Goal: Transaction & Acquisition: Obtain resource

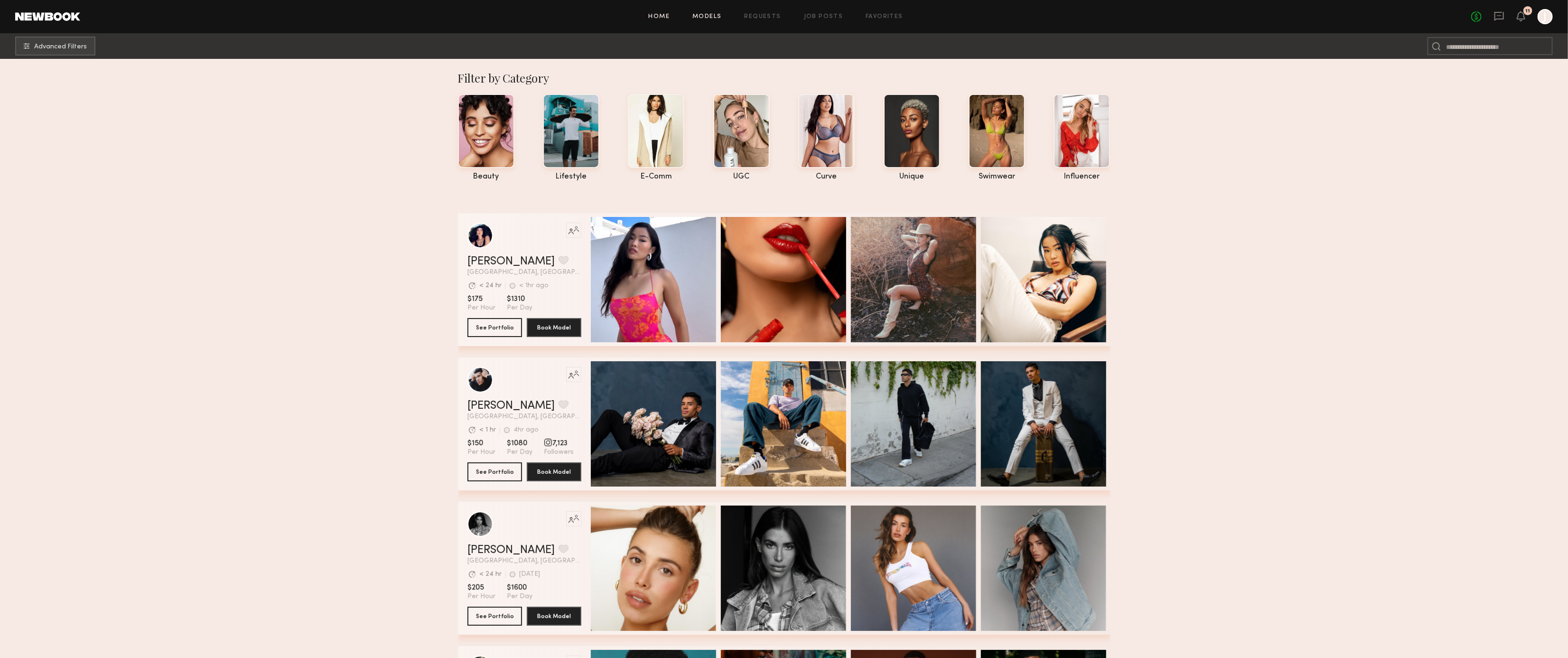
click at [667, 15] on link "Home" at bounding box center [659, 17] width 21 height 6
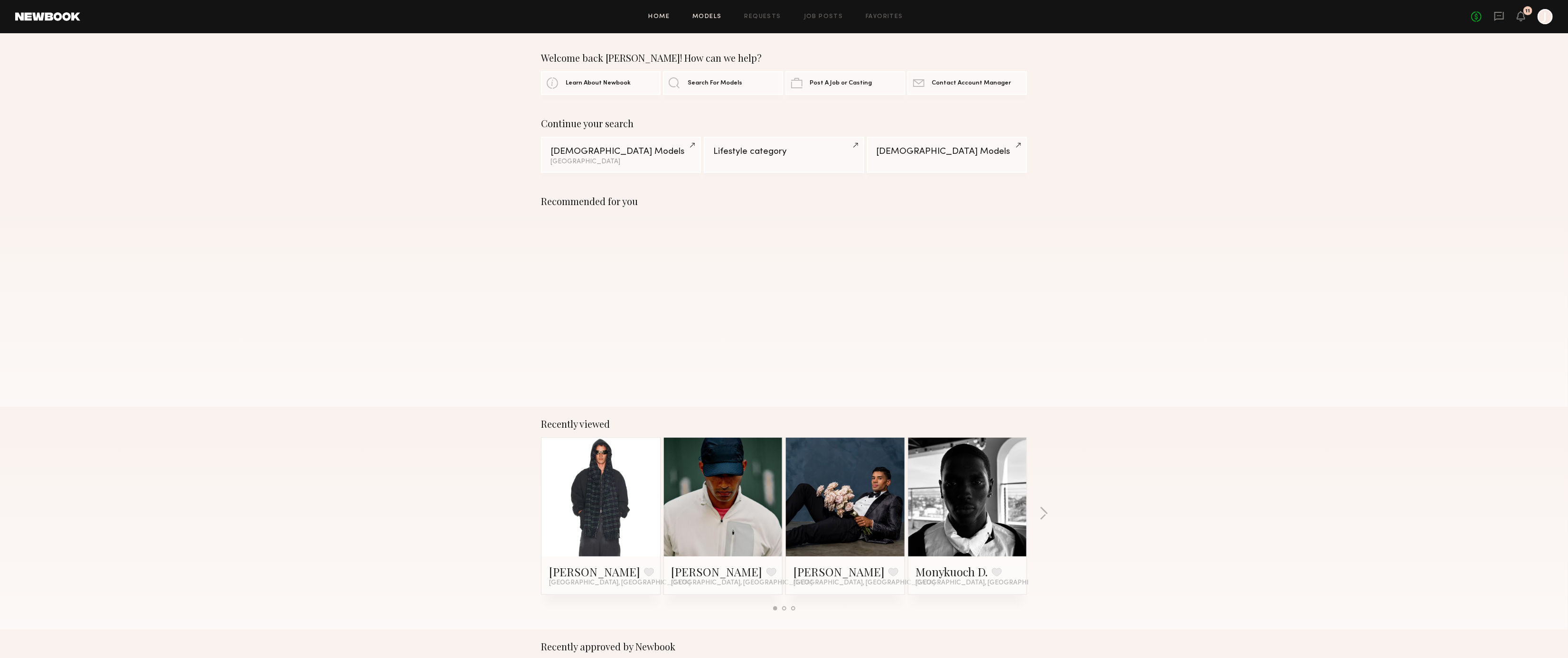
click at [710, 16] on link "Models" at bounding box center [707, 17] width 29 height 6
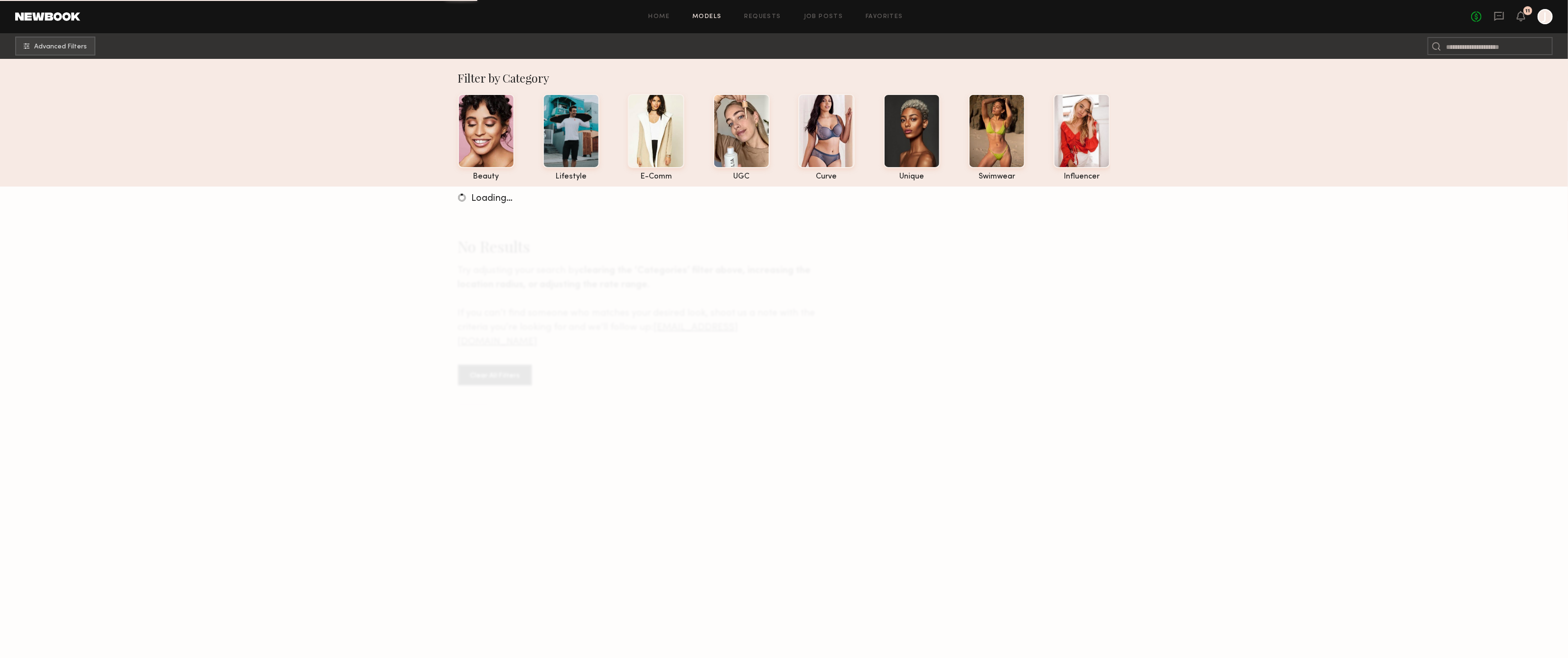
click at [659, 12] on div "Home Models Requests Job Posts Favorites Sign Out No fees up to $5,000 11 J" at bounding box center [816, 16] width 1472 height 15
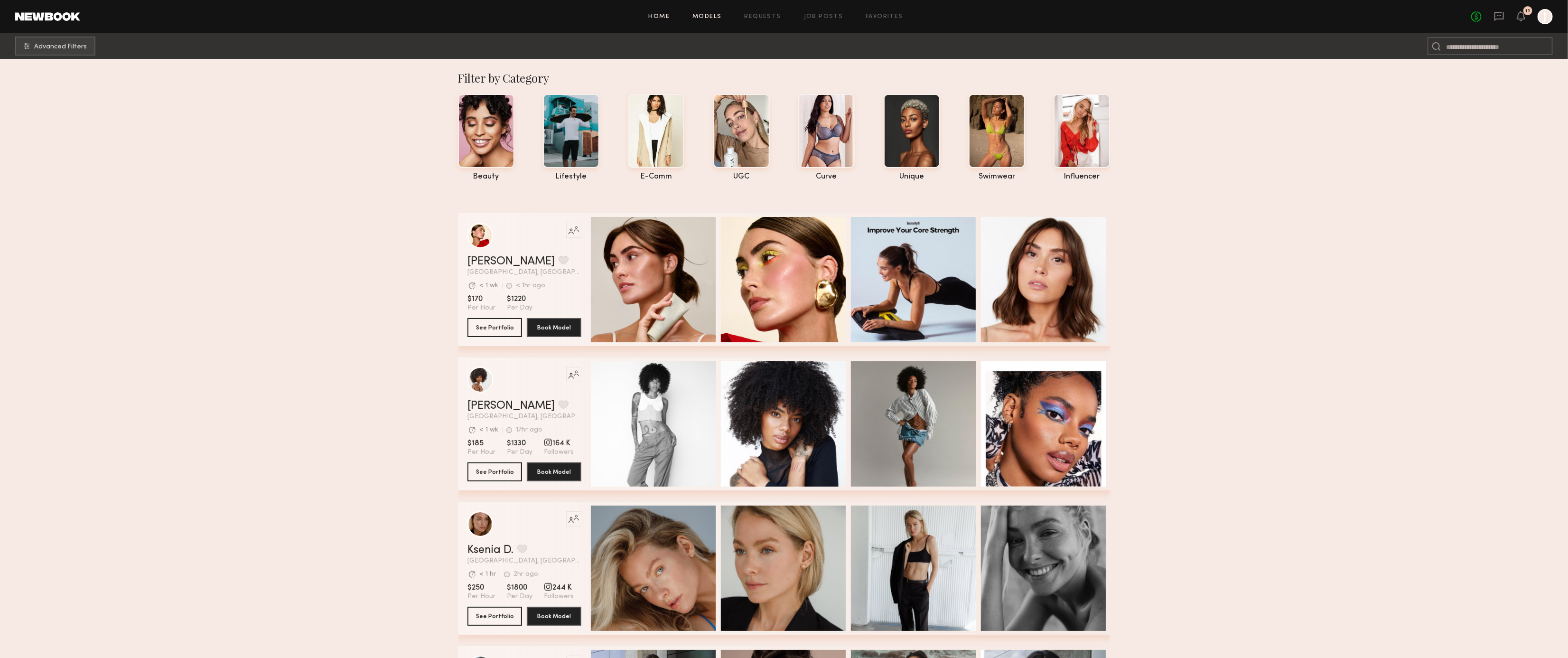
click at [665, 17] on link "Home" at bounding box center [659, 17] width 21 height 6
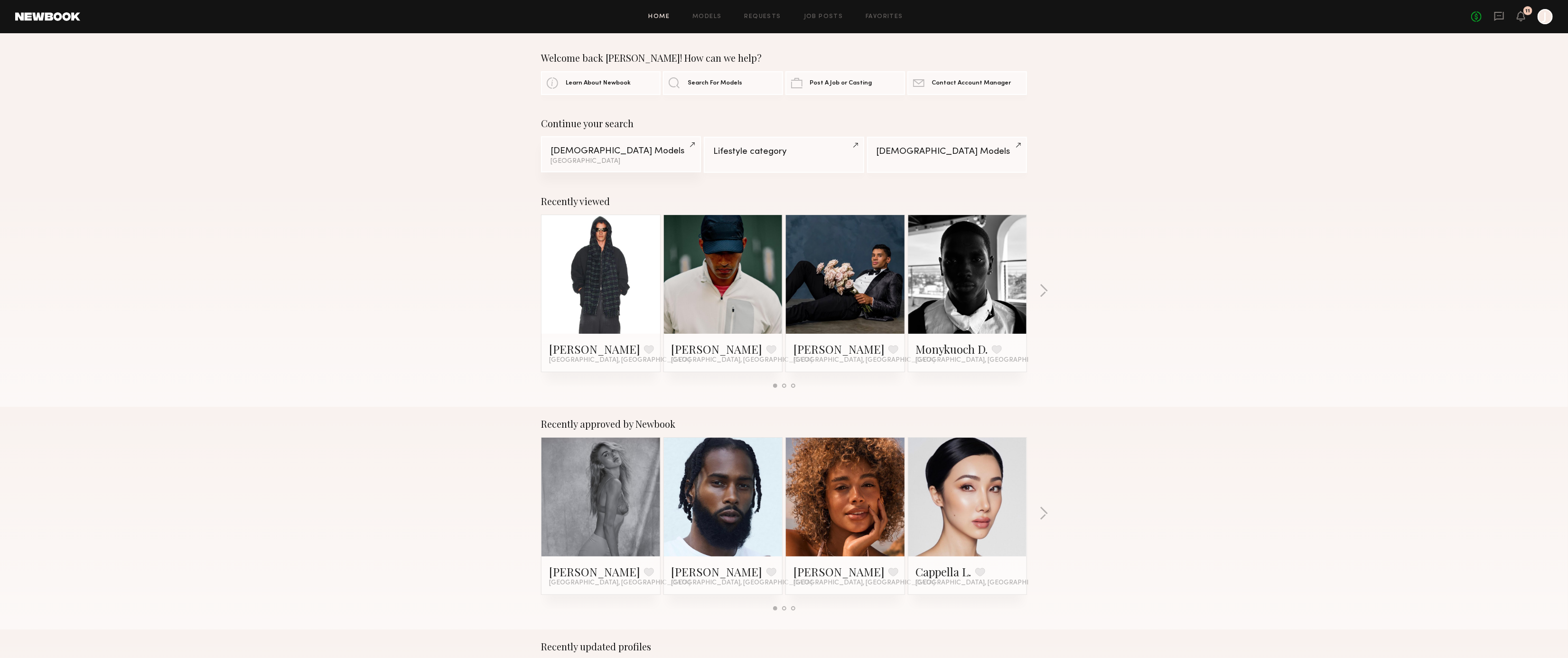
click at [626, 147] on div "Male Models" at bounding box center [621, 151] width 141 height 9
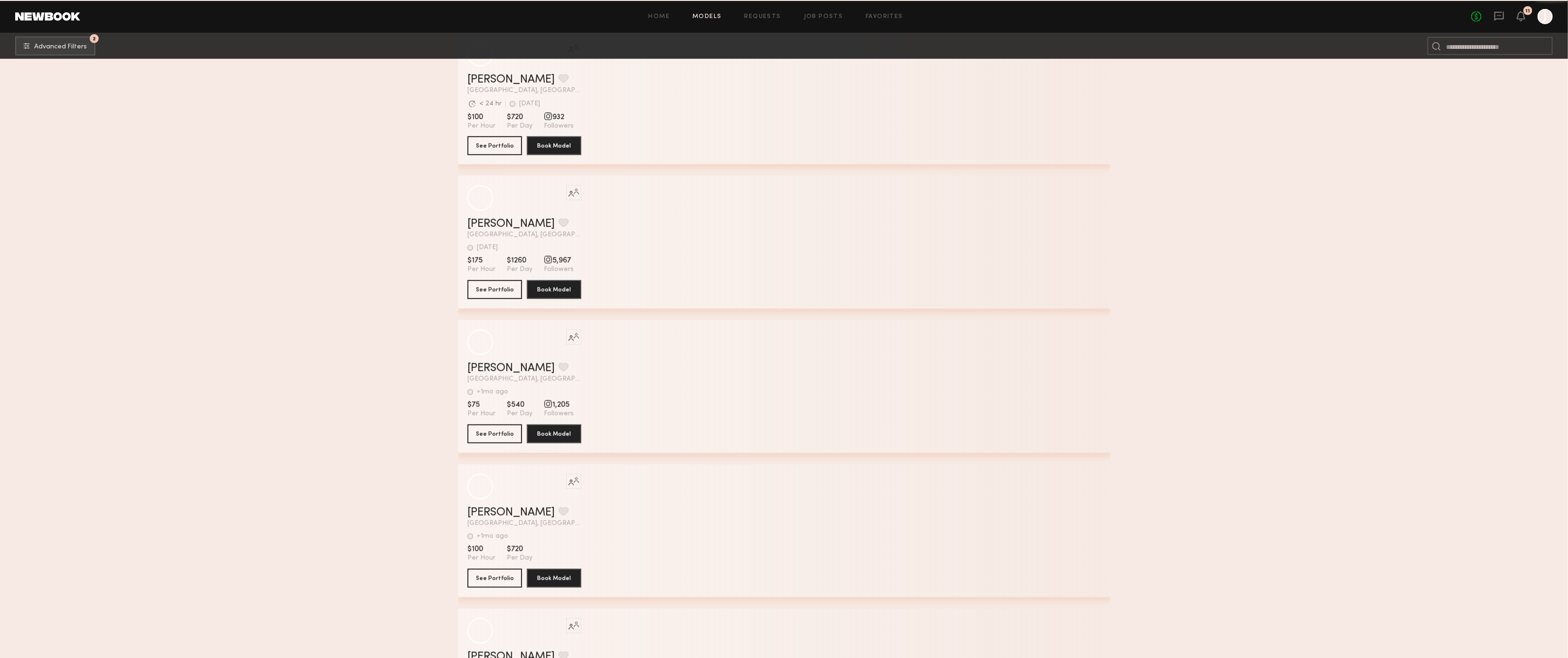
scroll to position [32509, 0]
